Goal: Information Seeking & Learning: Learn about a topic

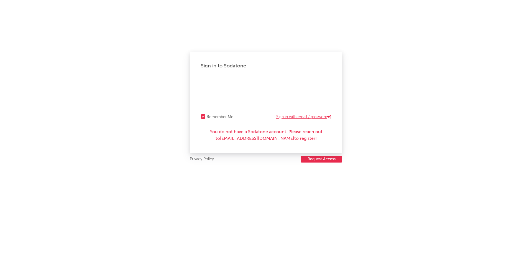
click at [297, 117] on link "Sign in with email / password" at bounding box center [303, 117] width 55 height 7
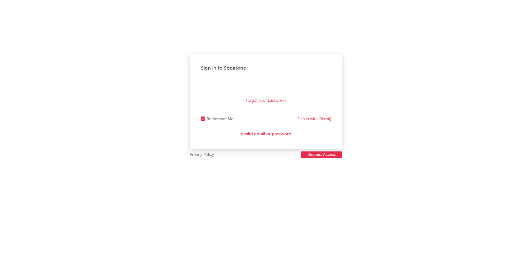
click at [314, 120] on link "Sign in with Okta" at bounding box center [314, 119] width 34 height 7
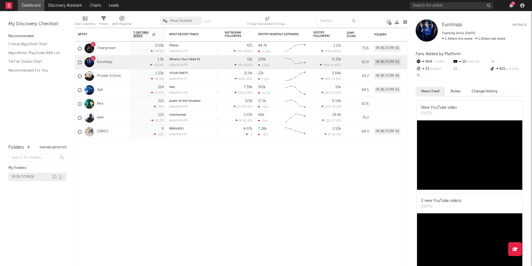
click at [39, 177] on div "IN BLOOM ( 5 )" at bounding box center [32, 176] width 40 height 7
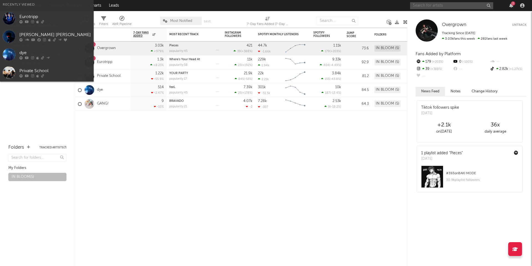
click at [442, 4] on input "text" at bounding box center [451, 5] width 83 height 7
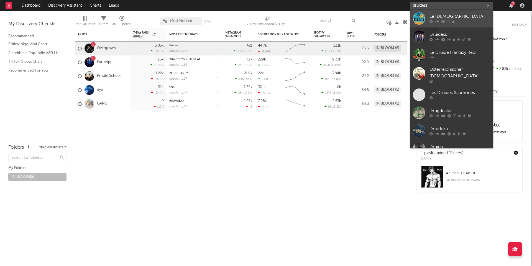
type input "druidess"
click at [436, 15] on div "Le [DEMOGRAPHIC_DATA]" at bounding box center [460, 16] width 61 height 7
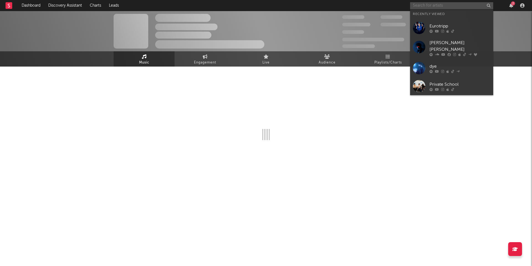
click at [436, 6] on input "text" at bounding box center [451, 5] width 83 height 7
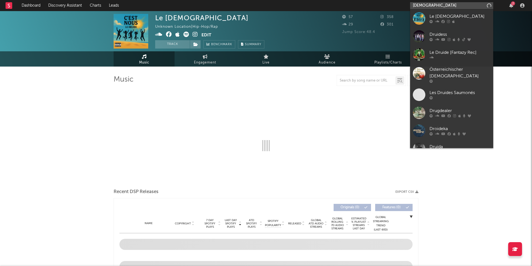
type input "druidess"
select select "1w"
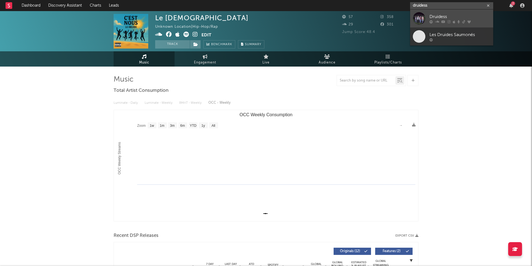
type input "druidess"
click at [435, 20] on icon at bounding box center [437, 21] width 4 height 3
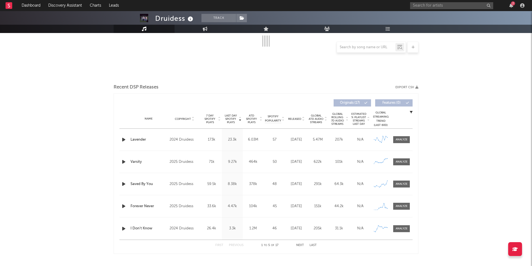
select select "6m"
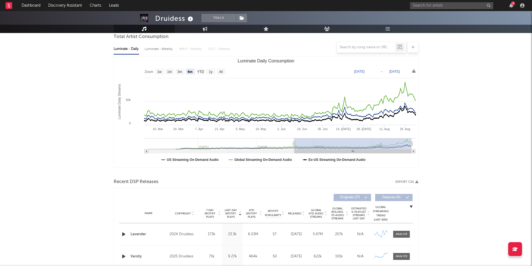
scroll to position [53, 0]
click at [152, 49] on div at bounding box center [266, 47] width 305 height 11
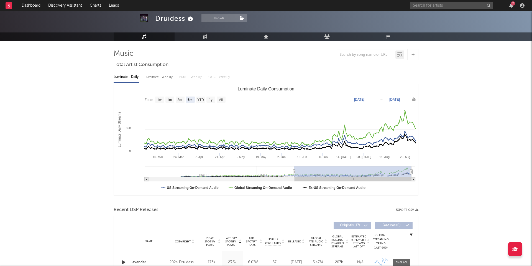
scroll to position [25, 0]
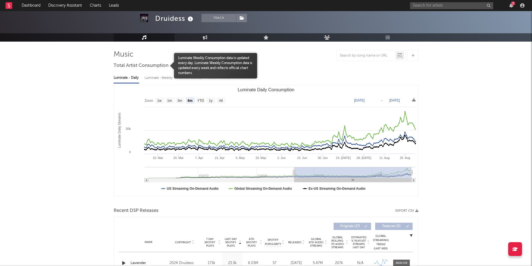
click at [160, 77] on div "Luminate - Weekly" at bounding box center [159, 77] width 29 height 9
select select "6m"
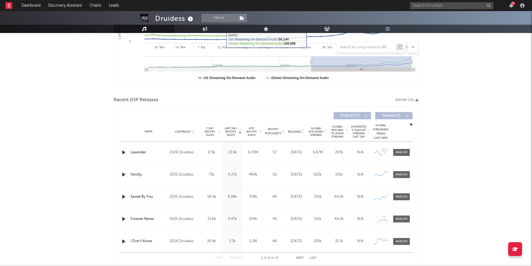
scroll to position [137, 0]
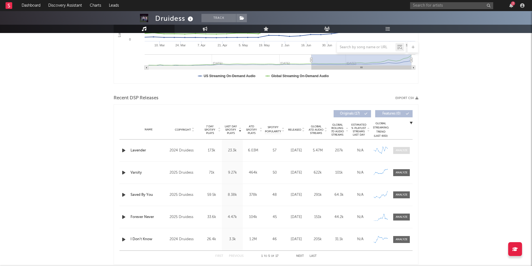
click at [401, 152] on div at bounding box center [402, 150] width 12 height 4
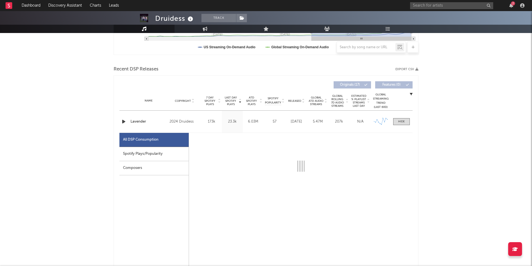
scroll to position [173, 0]
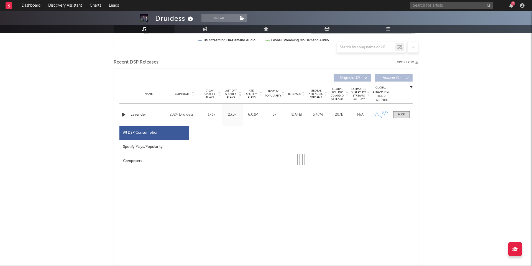
select select "6m"
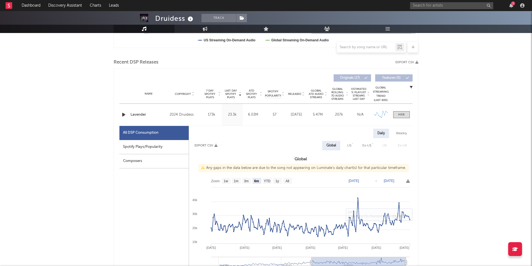
click at [398, 132] on div "Weekly" at bounding box center [401, 133] width 19 height 9
select select "6m"
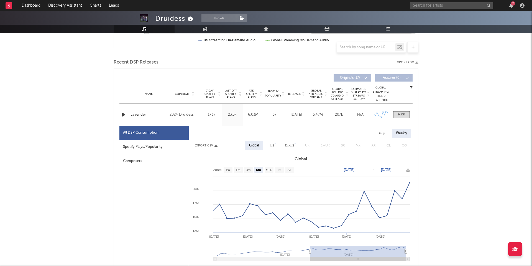
type input "[DATE]"
select select "All"
type input "[DATE]"
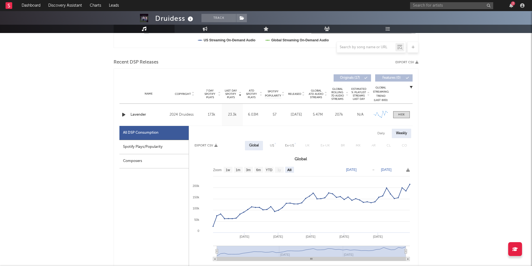
drag, startPoint x: 309, startPoint y: 251, endPoint x: 204, endPoint y: 251, distance: 105.6
click at [204, 251] on icon "Created with Highcharts 10.3.3 Mar '[DATE] [DATE] '[DATE] Nov '[DATE] May '25 2…" at bounding box center [301, 219] width 224 height 111
click at [34, 6] on link "Dashboard" at bounding box center [31, 5] width 27 height 11
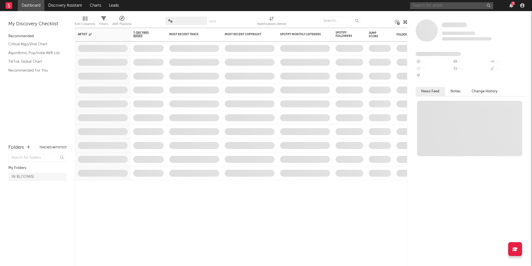
click at [420, 4] on input "text" at bounding box center [451, 5] width 83 height 7
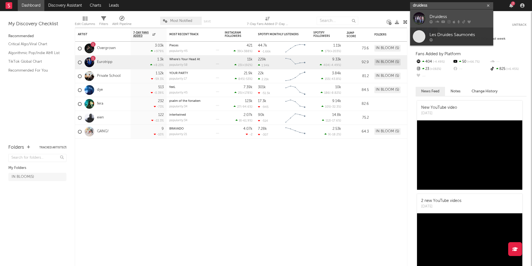
type input "druidess"
click at [428, 17] on link "Druidess" at bounding box center [451, 18] width 83 height 18
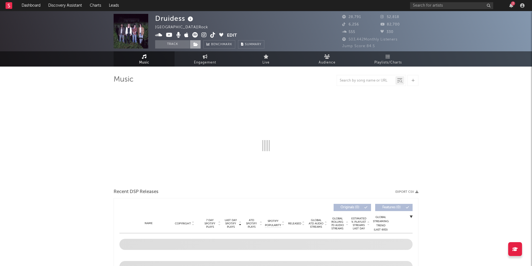
click at [196, 45] on icon at bounding box center [195, 44] width 5 height 4
select select "6m"
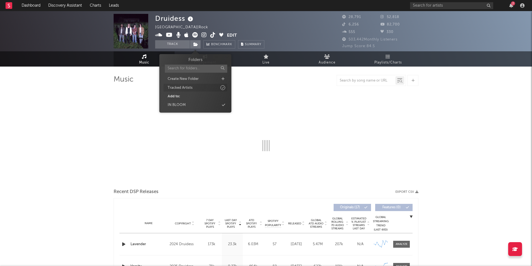
select select "6m"
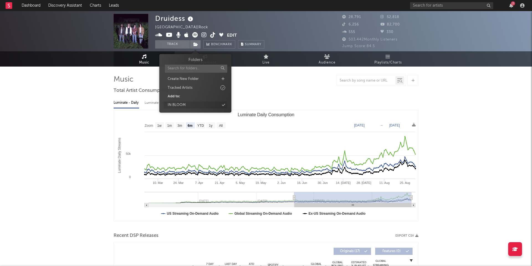
click at [226, 107] on div "IN BLOOM" at bounding box center [196, 104] width 64 height 7
click at [34, 9] on link "Dashboard" at bounding box center [31, 5] width 27 height 11
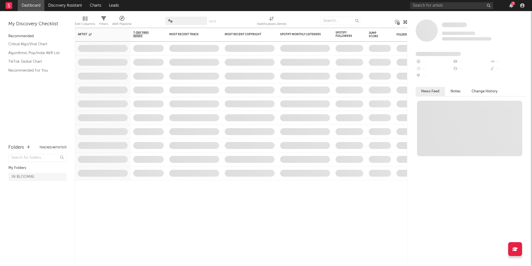
click at [34, 8] on link "Dashboard" at bounding box center [31, 5] width 27 height 11
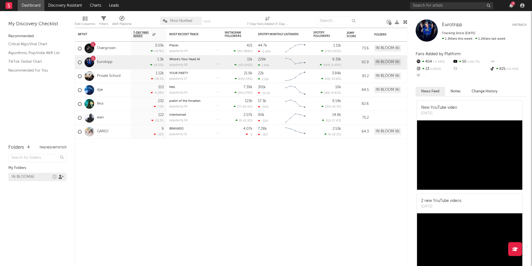
click at [61, 178] on icon at bounding box center [60, 177] width 5 height 4
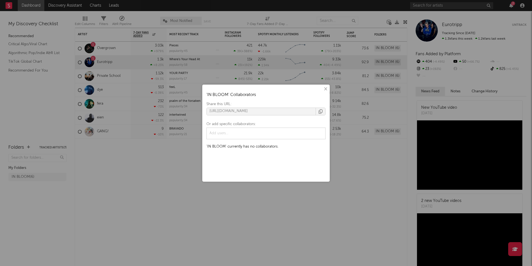
click at [236, 131] on input "text" at bounding box center [228, 133] width 40 height 8
type input "a"
type input "[PERSON_NAME][EMAIL_ADDRESS][PERSON_NAME][DOMAIN_NAME]"
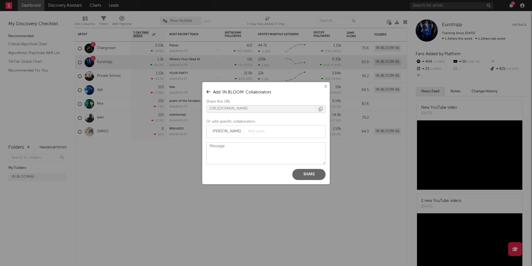
click at [298, 176] on button "Share" at bounding box center [308, 174] width 33 height 11
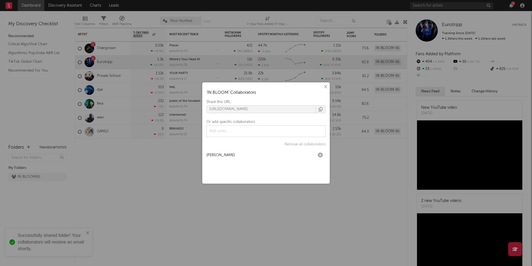
click at [101, 162] on div "× ' IN BLOOM ' Collaborators Share this URL: [URL][DOMAIN_NAME] Or add specific…" at bounding box center [266, 133] width 532 height 266
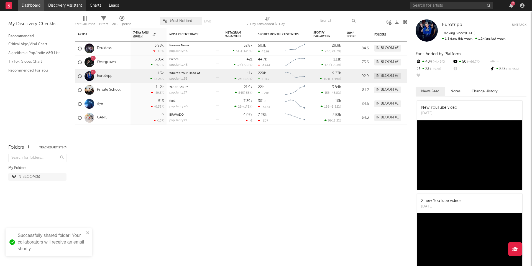
click at [65, 5] on link "Discovery Assistant" at bounding box center [65, 5] width 42 height 11
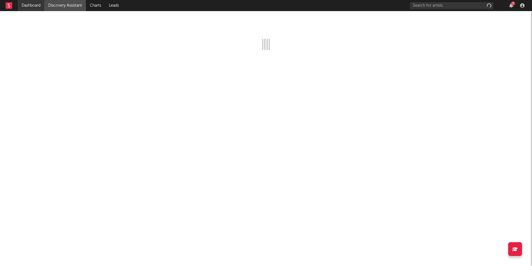
click at [27, 5] on link "Dashboard" at bounding box center [31, 5] width 27 height 11
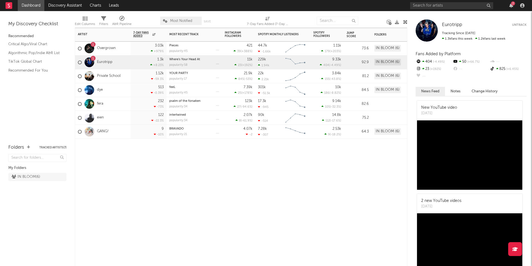
click at [204, 190] on div "Artist Notifications 7-Day Fans Added WoW % Change Most Recent Track Popularity…" at bounding box center [241, 147] width 333 height 238
click at [28, 177] on div "IN BLOOM ( 6 )" at bounding box center [26, 176] width 29 height 7
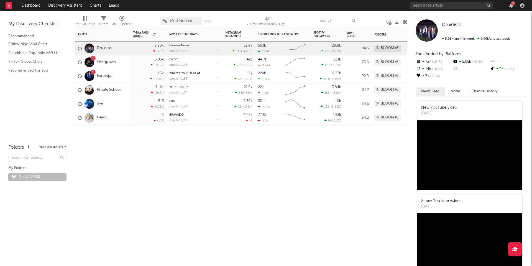
click at [107, 144] on div "Artist Notifications 7-Day Fans Added WoW % Change Most Recent Track Popularity…" at bounding box center [241, 147] width 333 height 238
click at [293, 145] on div "Artist Notifications 7-Day Fans Added WoW % Change Most Recent Track Popularity…" at bounding box center [241, 147] width 333 height 238
click at [26, 177] on div "IN BLOOM ( 6 )" at bounding box center [26, 176] width 29 height 7
click at [54, 177] on icon at bounding box center [54, 176] width 5 height 5
click at [36, 177] on div "IN BLOOM ( 6 )" at bounding box center [26, 176] width 29 height 7
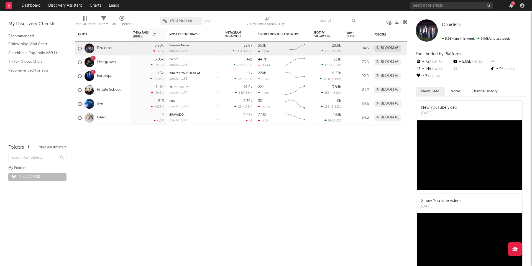
click at [52, 190] on div "IN BLOOM ( 6 )" at bounding box center [37, 181] width 58 height 21
click at [42, 180] on div "IN BLOOM ( 6 )" at bounding box center [37, 177] width 58 height 8
click at [55, 177] on icon at bounding box center [54, 176] width 5 height 5
click at [54, 178] on icon at bounding box center [54, 176] width 5 height 5
click at [45, 190] on div "IN BLOOM ( 6 )" at bounding box center [37, 181] width 58 height 21
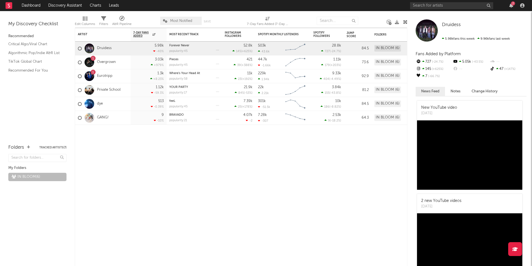
click at [140, 15] on div at bounding box center [146, 21] width 20 height 14
click at [511, 6] on icon "button" at bounding box center [511, 5] width 4 height 4
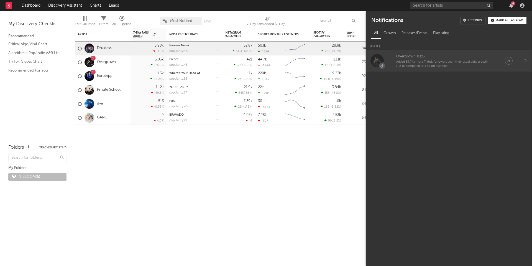
click at [435, 55] on div "Overgrown 8:12pm" at bounding box center [445, 56] width 98 height 7
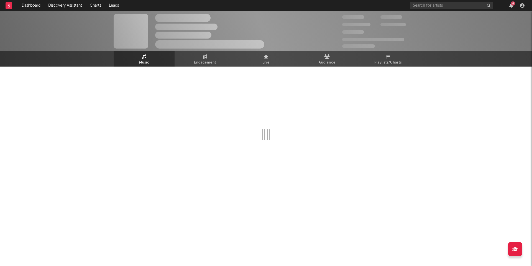
select select "1w"
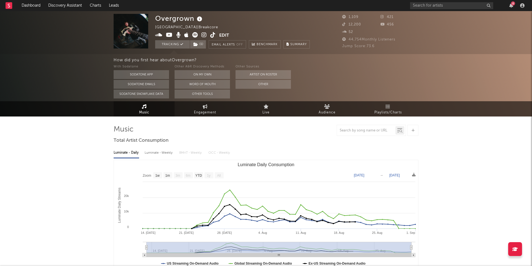
click at [214, 35] on icon at bounding box center [212, 35] width 5 height 6
